Goal: Task Accomplishment & Management: Complete application form

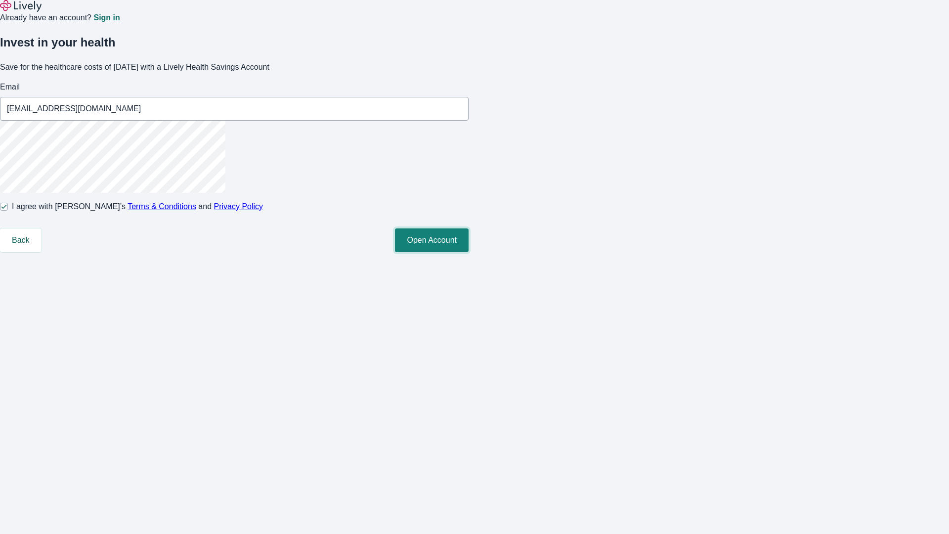
click at [468, 252] on button "Open Account" at bounding box center [432, 240] width 74 height 24
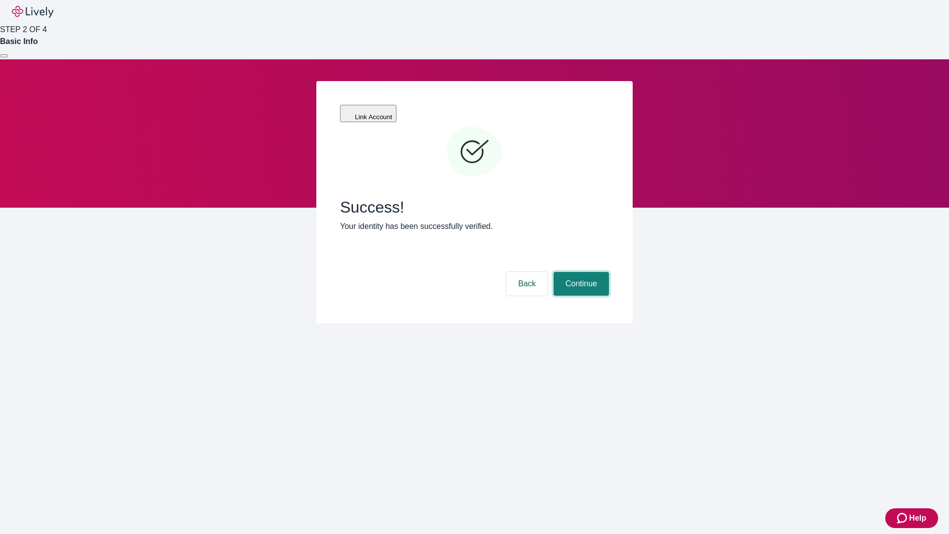
click at [580, 272] on button "Continue" at bounding box center [580, 284] width 55 height 24
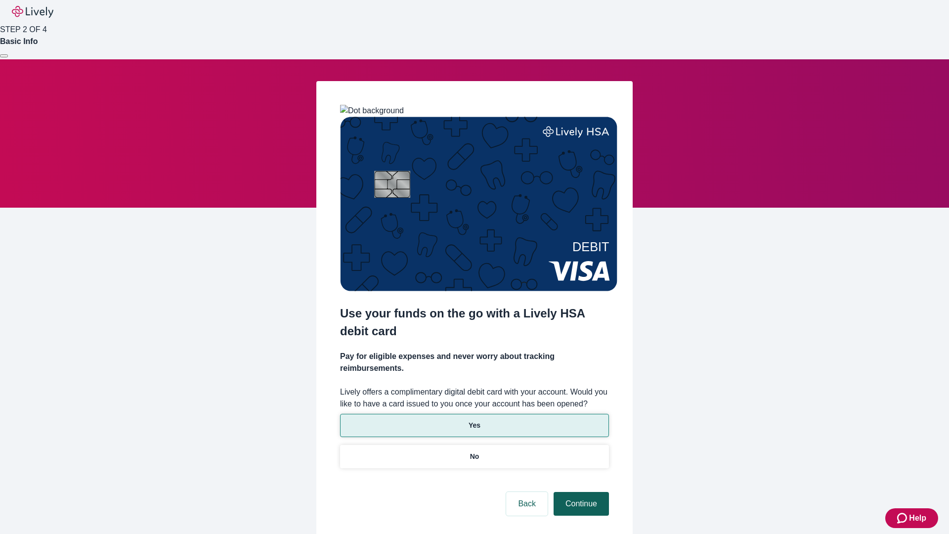
click at [474, 420] on p "Yes" at bounding box center [474, 425] width 12 height 10
click at [580, 492] on button "Continue" at bounding box center [580, 504] width 55 height 24
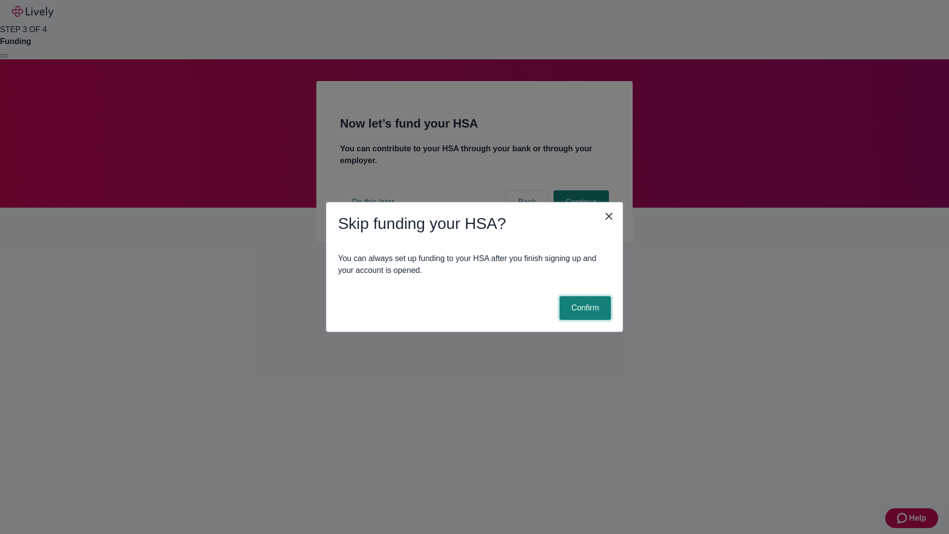
click at [584, 308] on button "Confirm" at bounding box center [584, 308] width 51 height 24
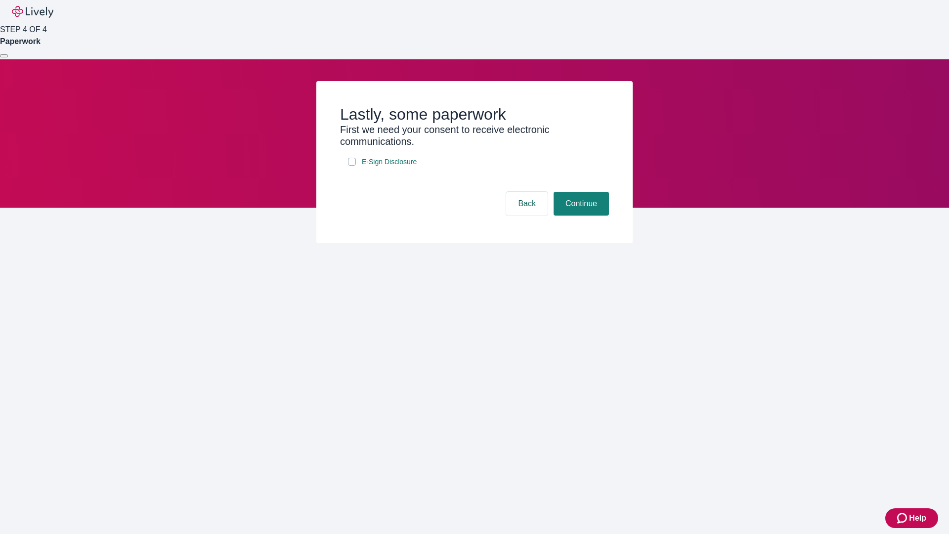
click at [352, 166] on input "E-Sign Disclosure" at bounding box center [352, 162] width 8 height 8
checkbox input "true"
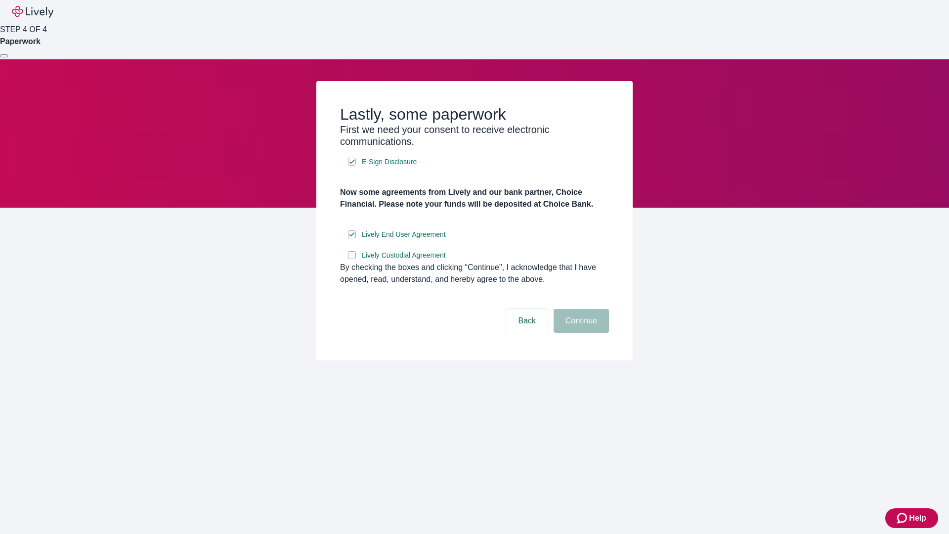
click at [352, 259] on input "Lively Custodial Agreement" at bounding box center [352, 255] width 8 height 8
checkbox input "true"
click at [580, 333] on button "Continue" at bounding box center [580, 321] width 55 height 24
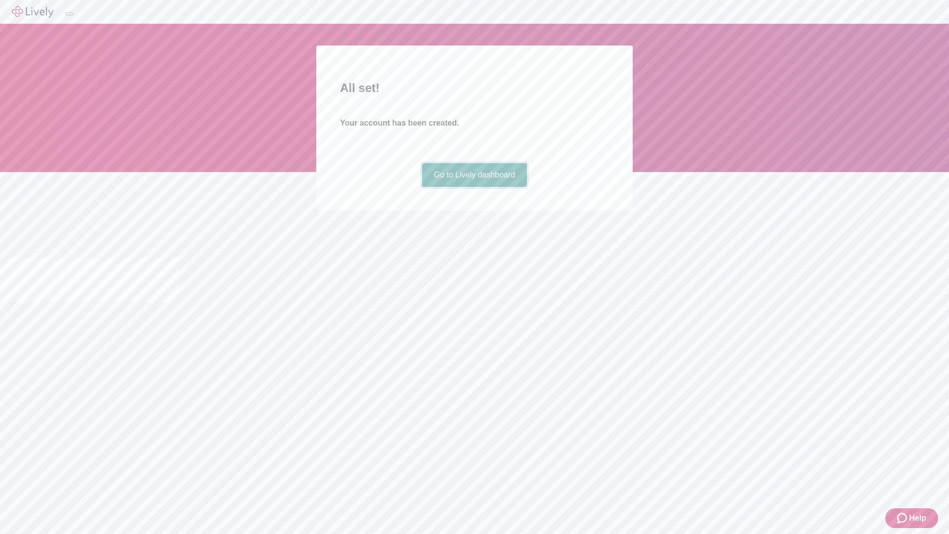
click at [474, 187] on link "Go to Lively dashboard" at bounding box center [474, 175] width 105 height 24
